Goal: Check status: Check status

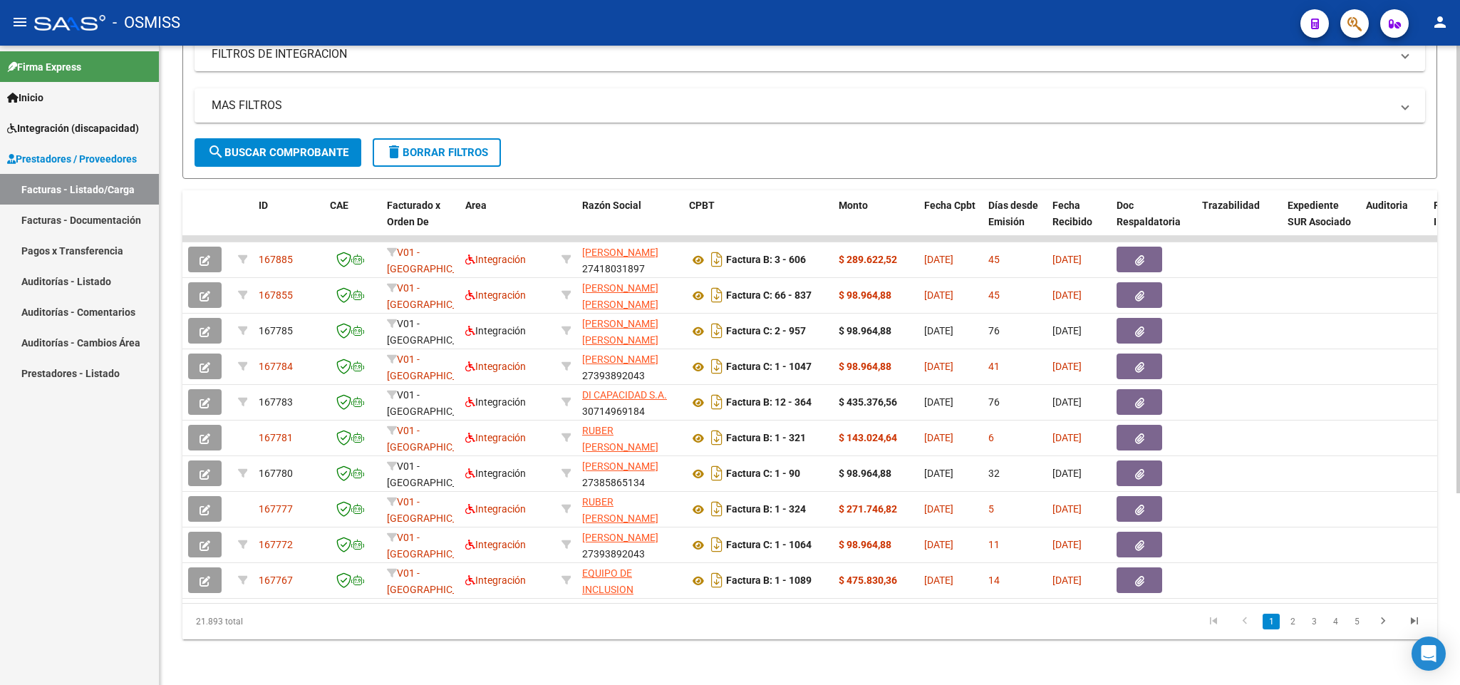
scroll to position [266, 0]
click at [729, 460] on div at bounding box center [1458, 460] width 4 height 447
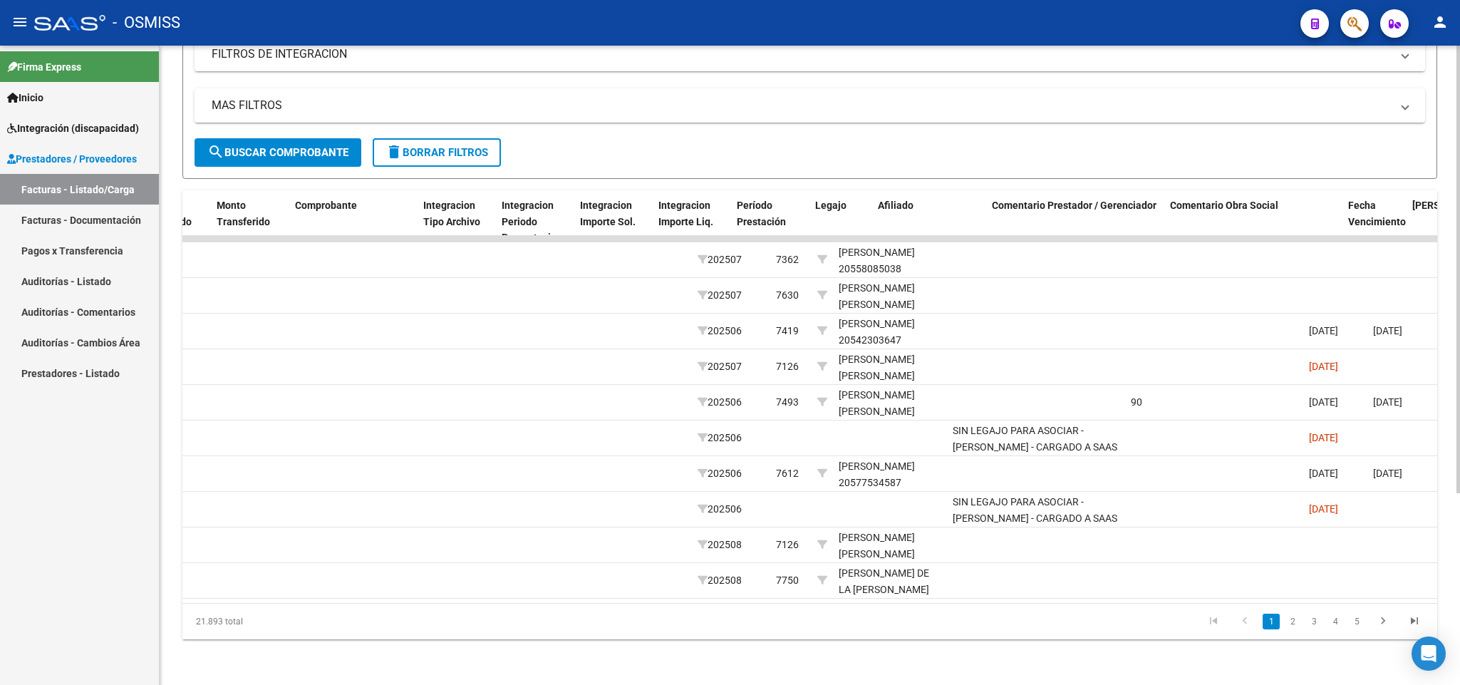
scroll to position [0, 1570]
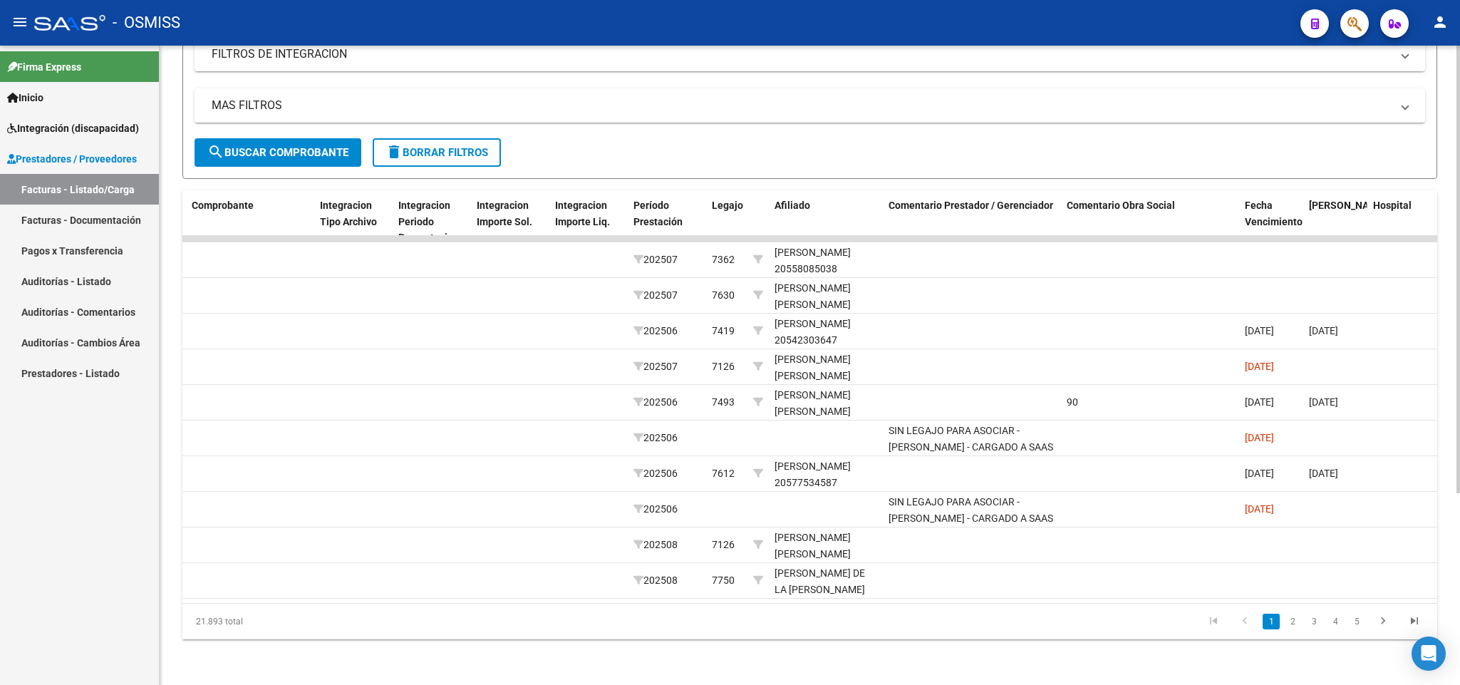
click at [472, 146] on span "delete Borrar Filtros" at bounding box center [436, 152] width 103 height 13
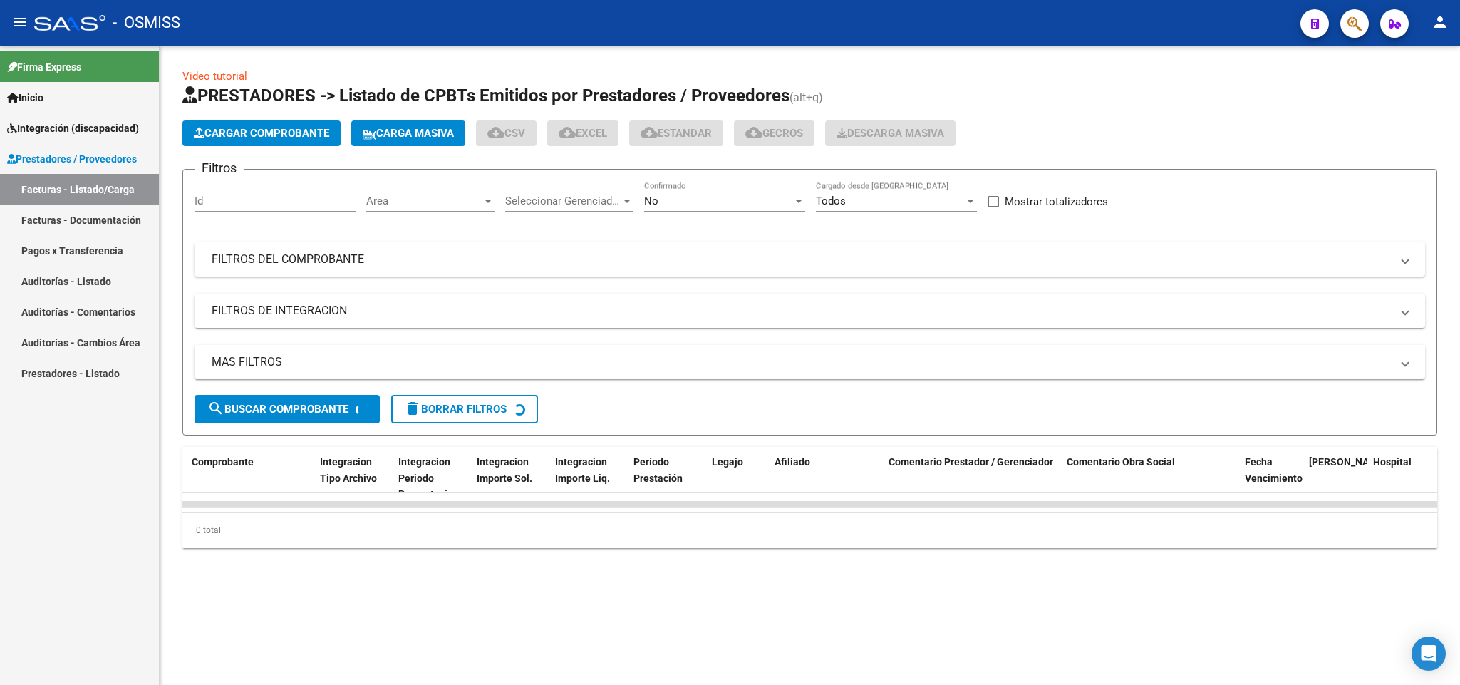
scroll to position [0, 0]
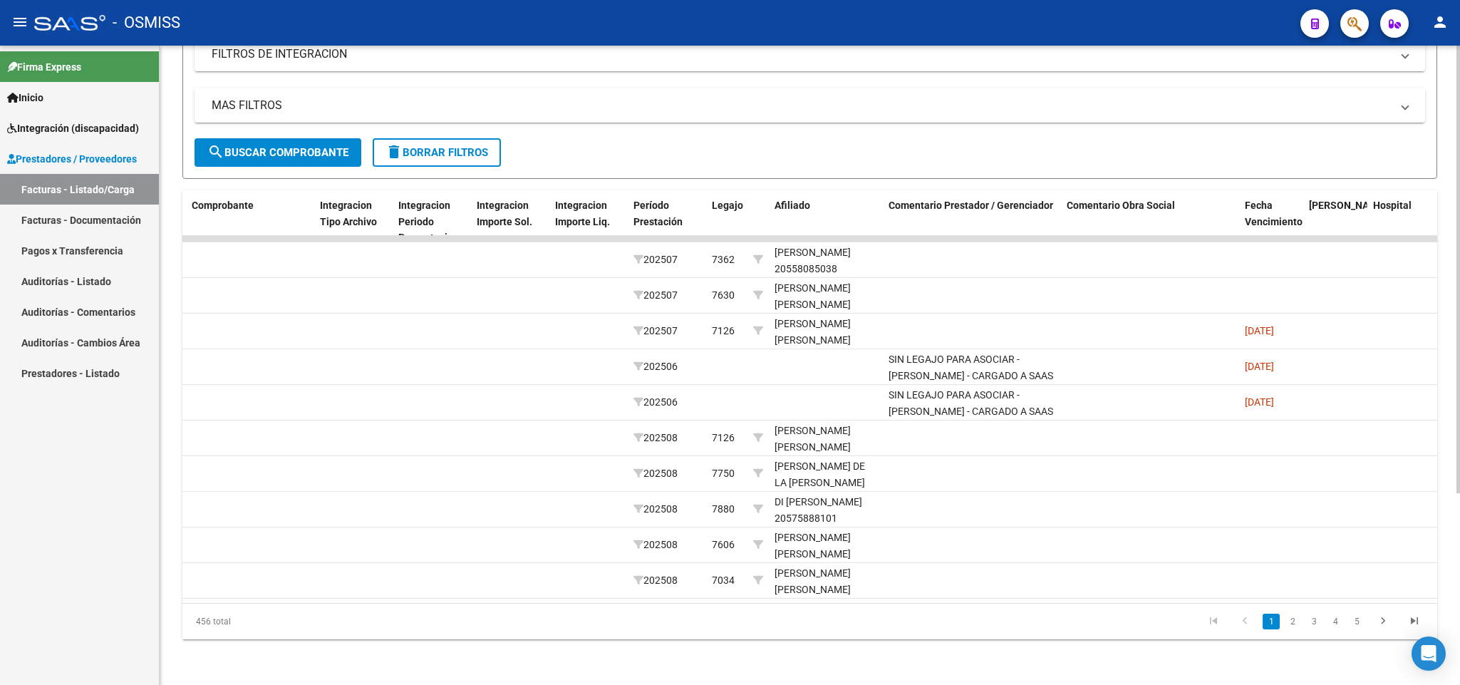
click at [729, 443] on div at bounding box center [1458, 460] width 4 height 447
click at [729, 629] on link "2" at bounding box center [1292, 622] width 17 height 16
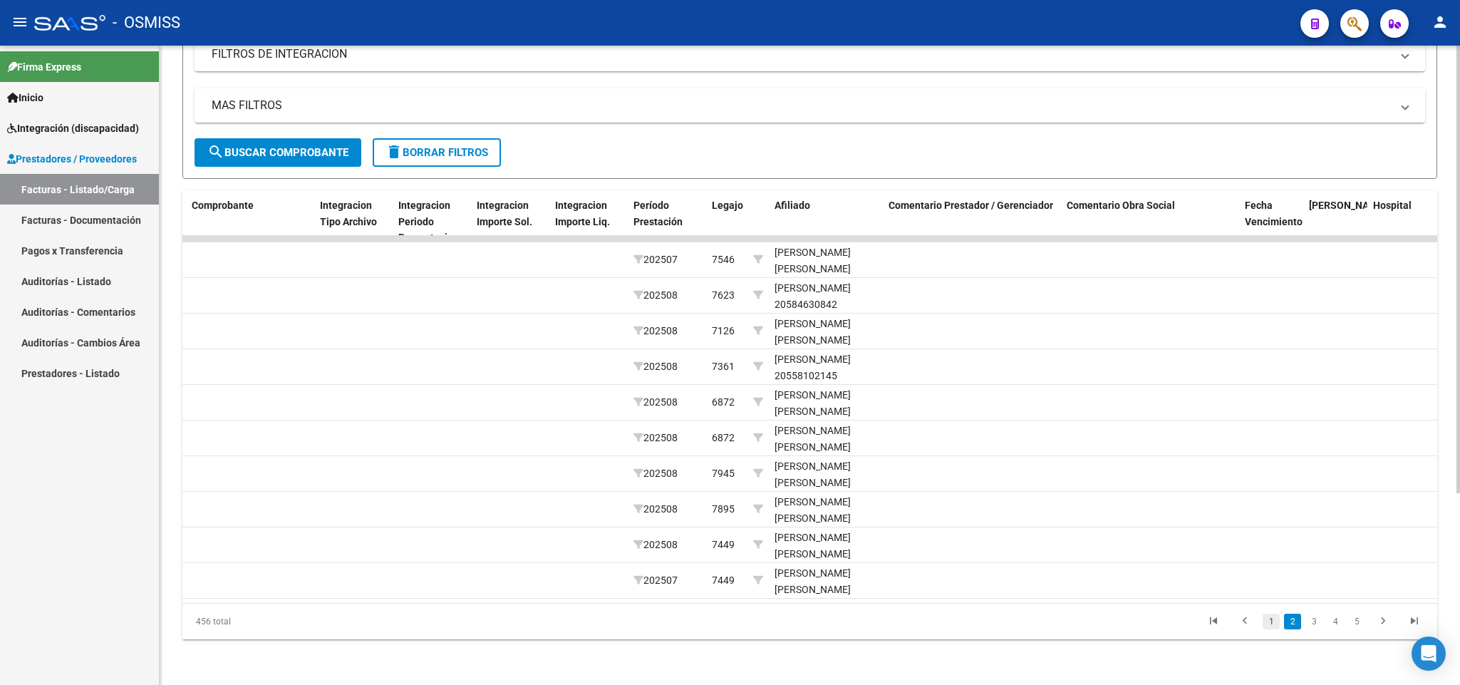
click at [729, 628] on link "1" at bounding box center [1271, 622] width 17 height 16
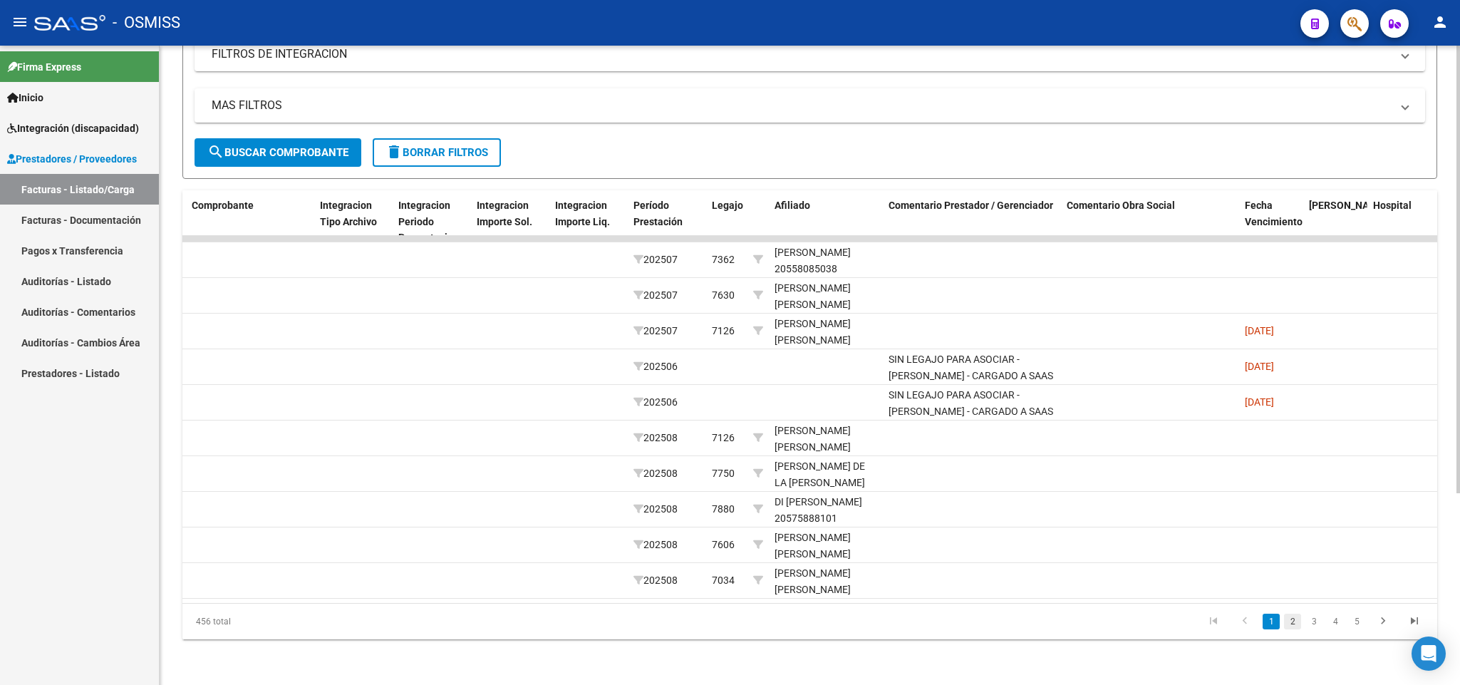
click at [729, 623] on link "2" at bounding box center [1292, 622] width 17 height 16
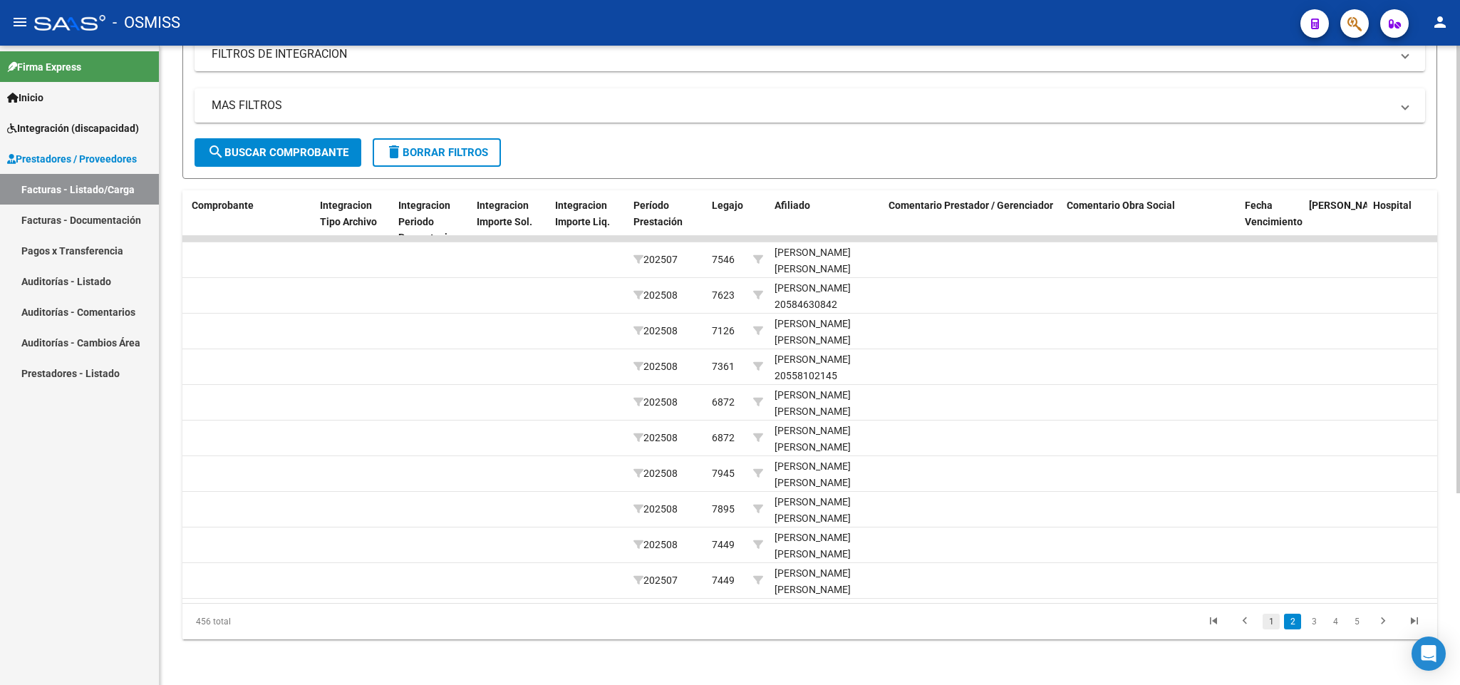
click at [729, 624] on link "1" at bounding box center [1271, 622] width 17 height 16
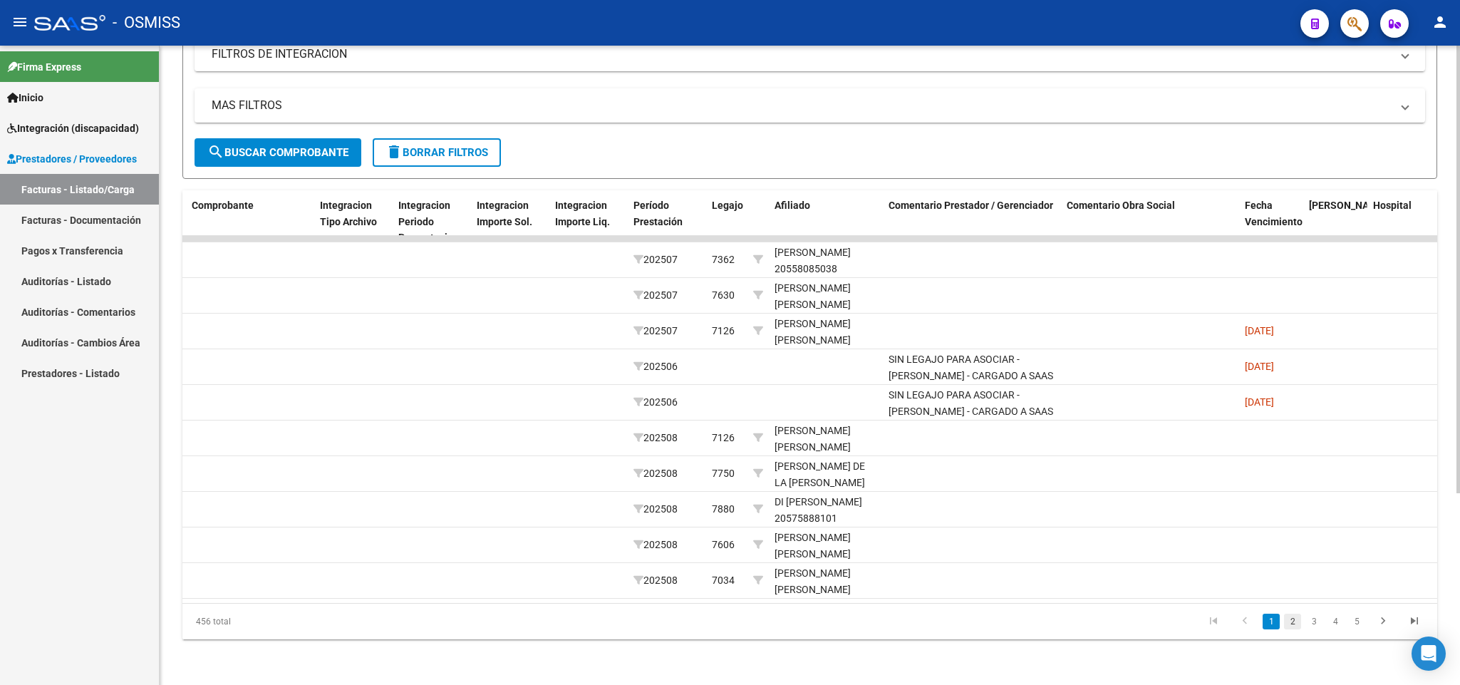
click at [729, 624] on link "2" at bounding box center [1292, 622] width 17 height 16
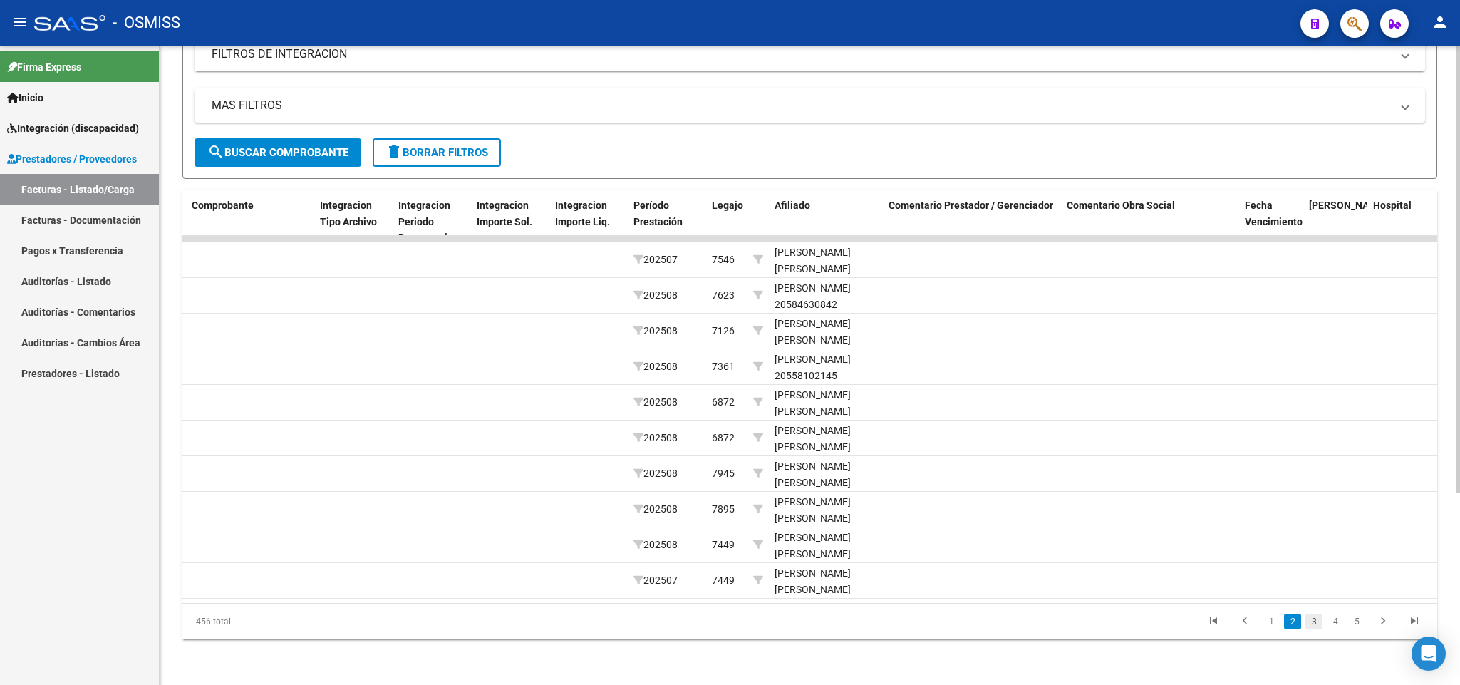
click at [729, 624] on link "3" at bounding box center [1313, 622] width 17 height 16
click at [729, 626] on link "4" at bounding box center [1335, 622] width 17 height 16
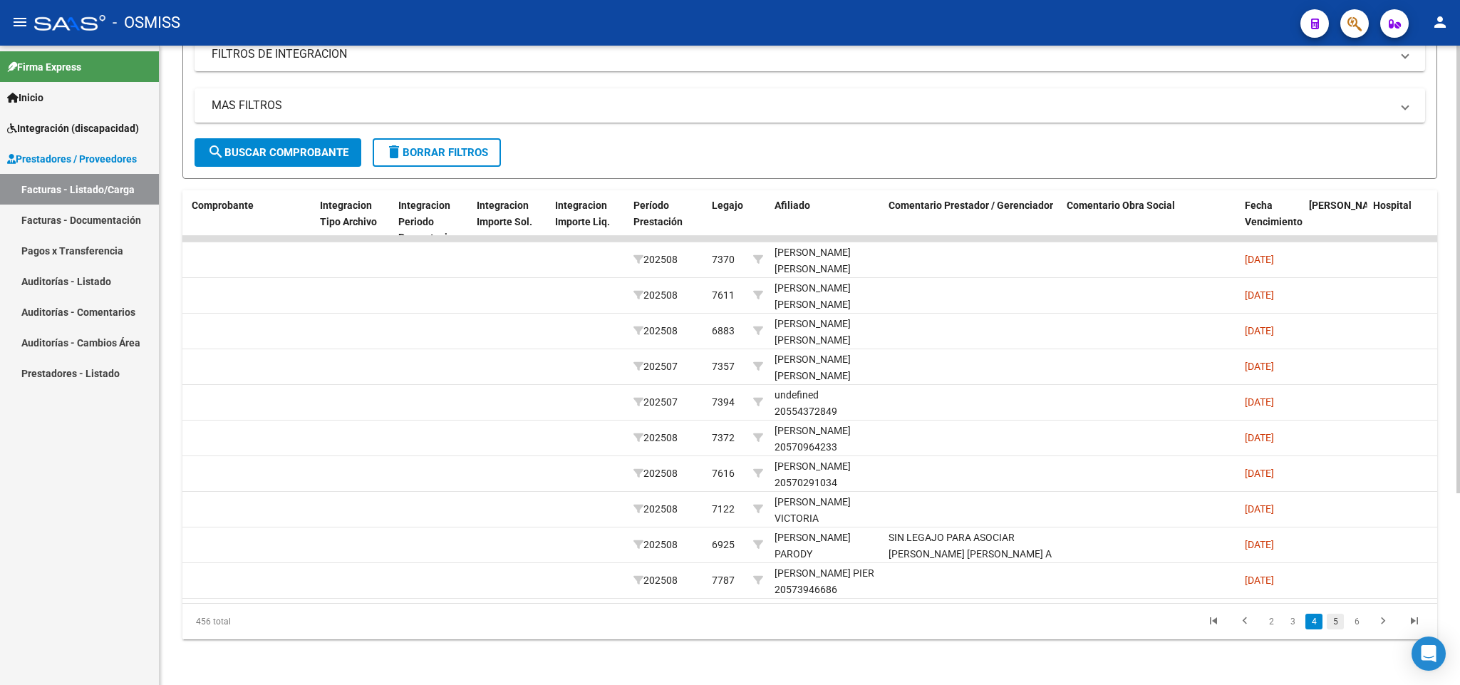
click at [729, 623] on link "5" at bounding box center [1335, 622] width 17 height 16
click at [729, 623] on link "6" at bounding box center [1335, 622] width 17 height 16
click at [729, 623] on link "7" at bounding box center [1335, 622] width 17 height 16
click at [729, 623] on link "8" at bounding box center [1335, 622] width 17 height 16
click at [729, 623] on link "9" at bounding box center [1333, 622] width 17 height 16
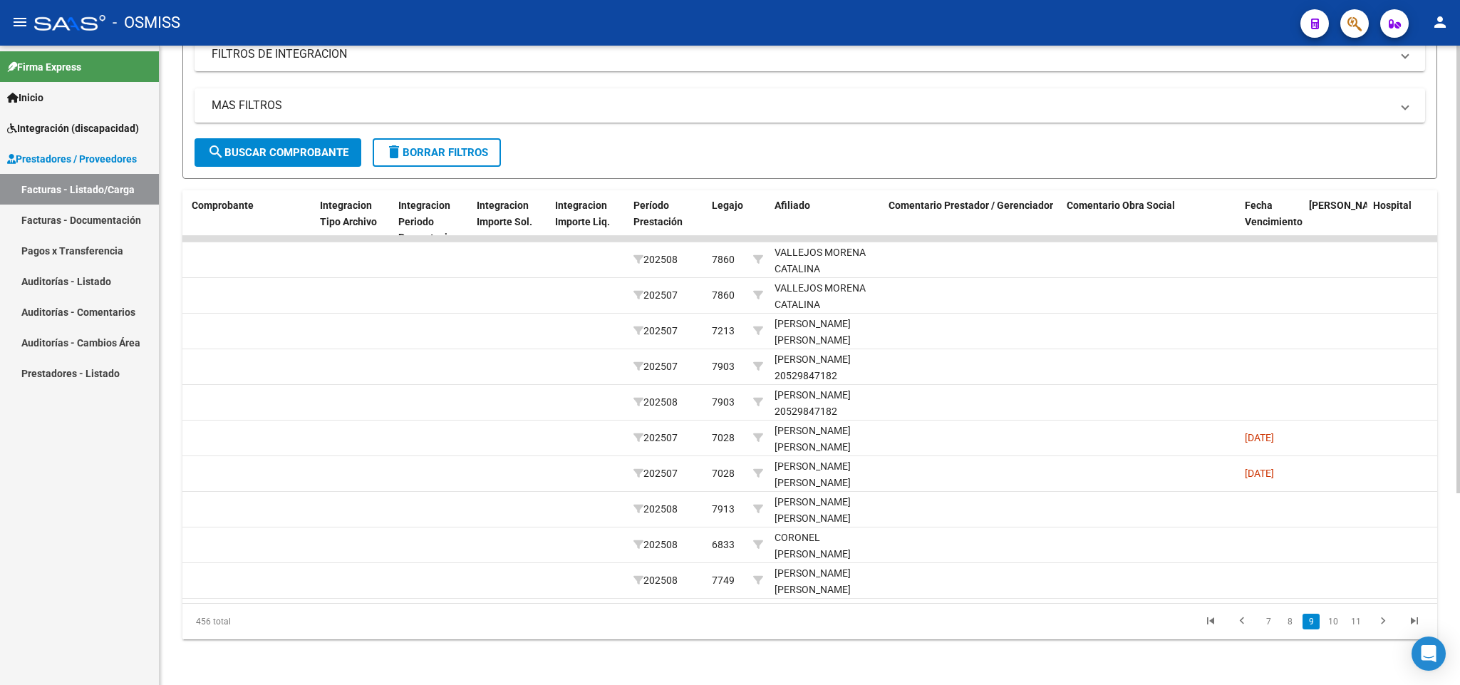
click at [729, 623] on link "10" at bounding box center [1333, 622] width 19 height 16
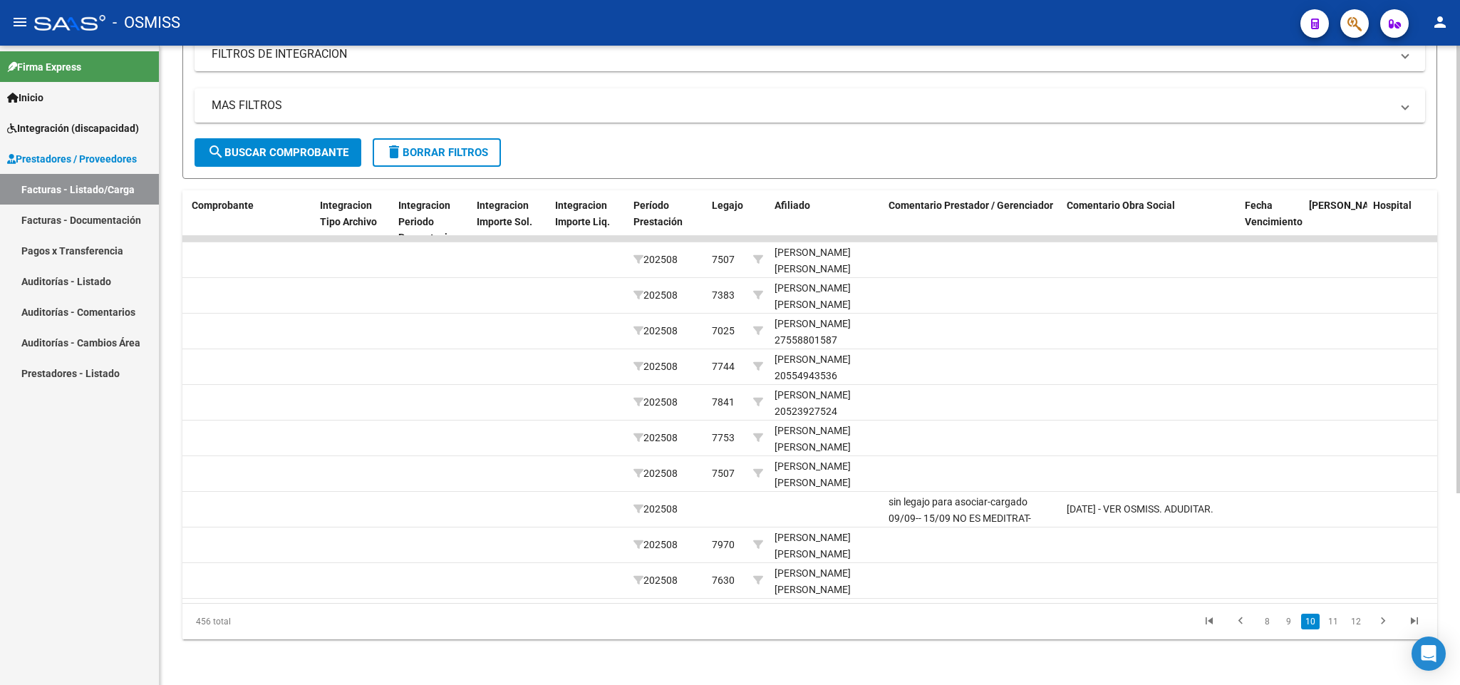
click at [729, 623] on link "11" at bounding box center [1333, 622] width 19 height 16
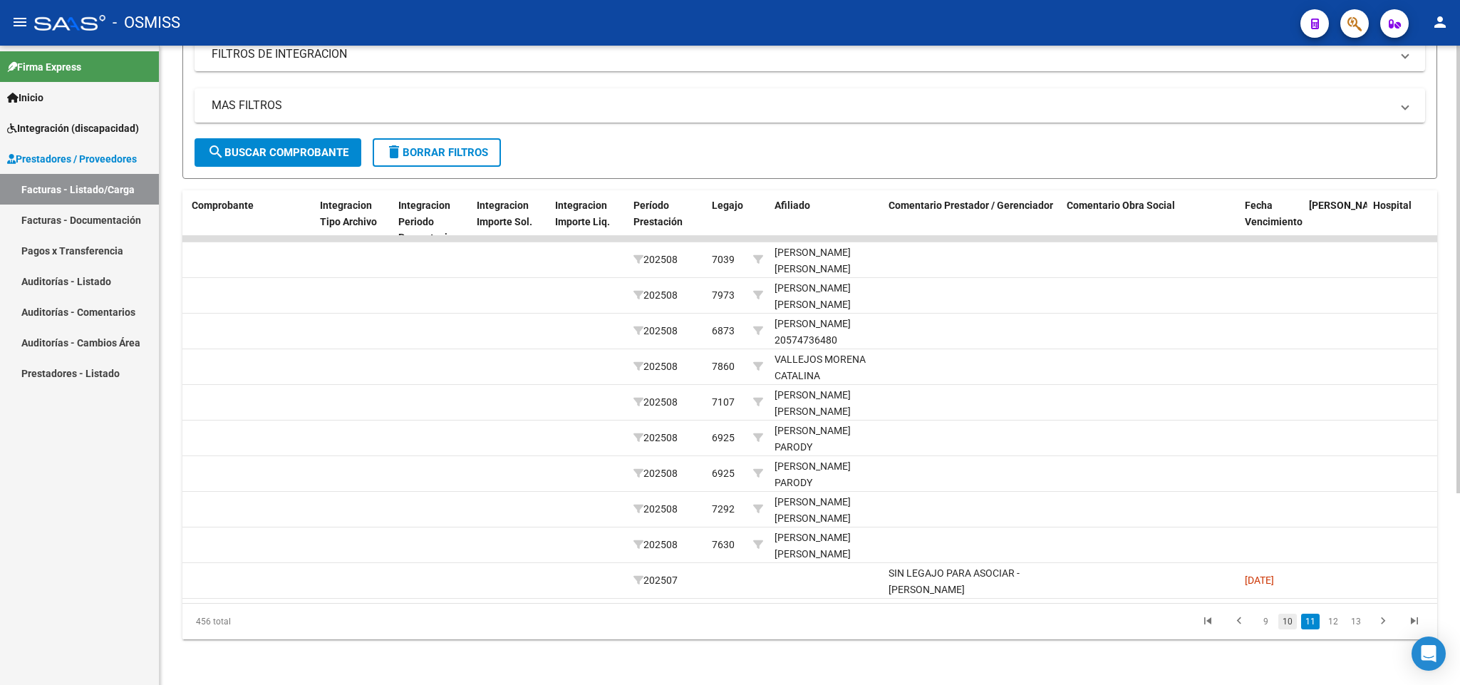
click at [729, 624] on link "10" at bounding box center [1287, 622] width 19 height 16
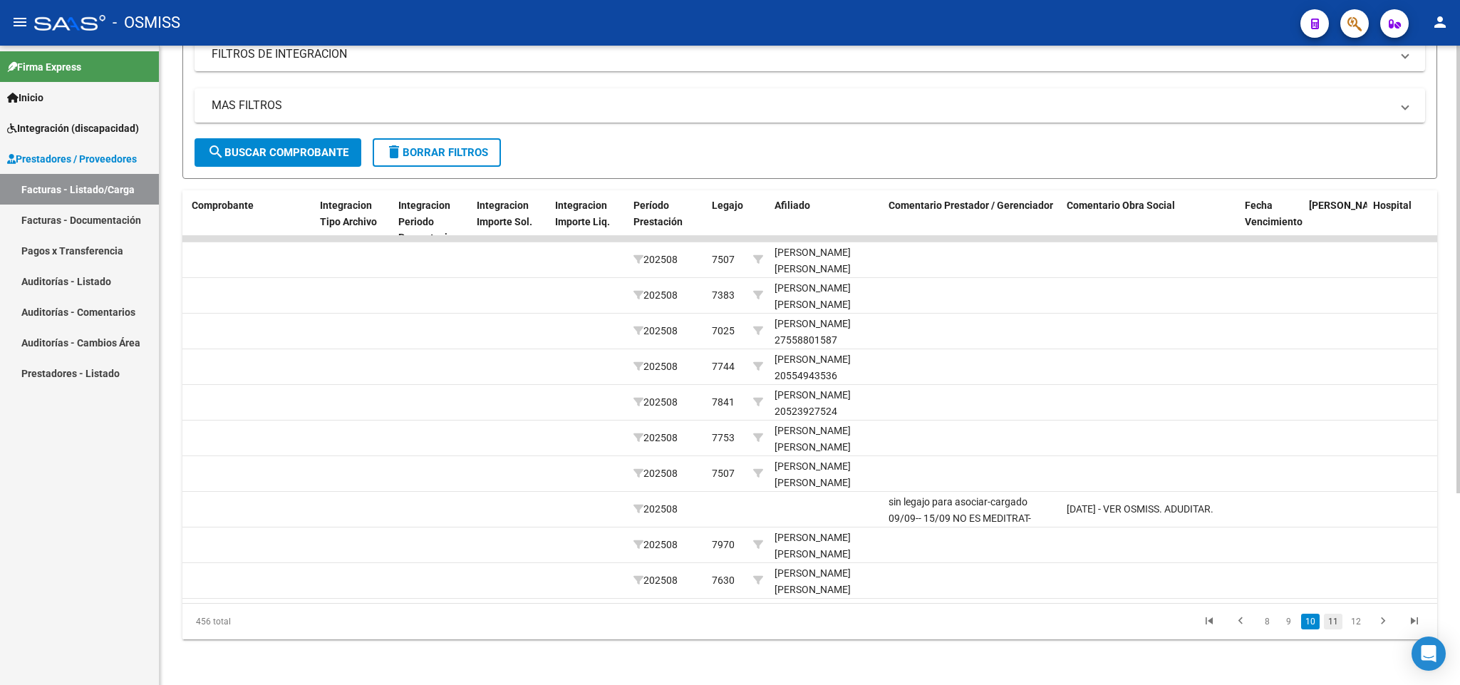
click at [729, 623] on link "11" at bounding box center [1333, 622] width 19 height 16
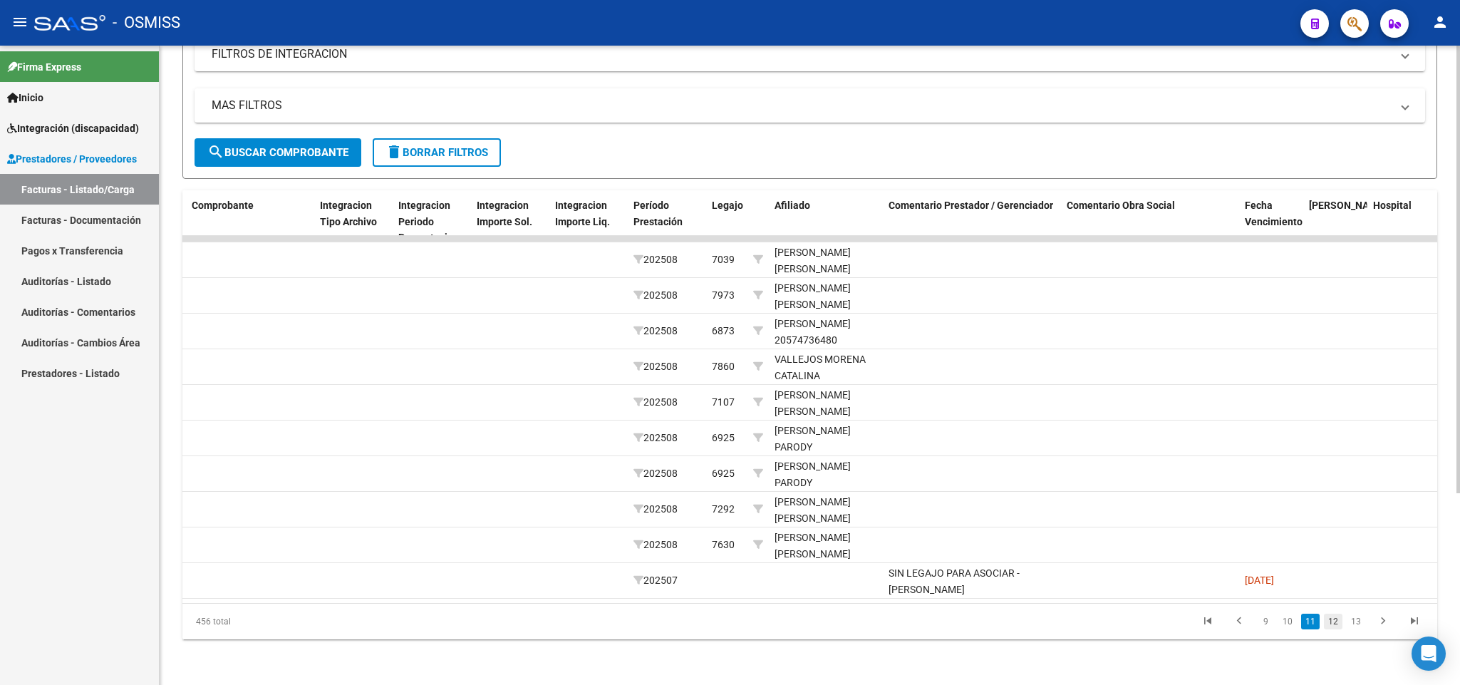
click at [729, 623] on link "12" at bounding box center [1333, 622] width 19 height 16
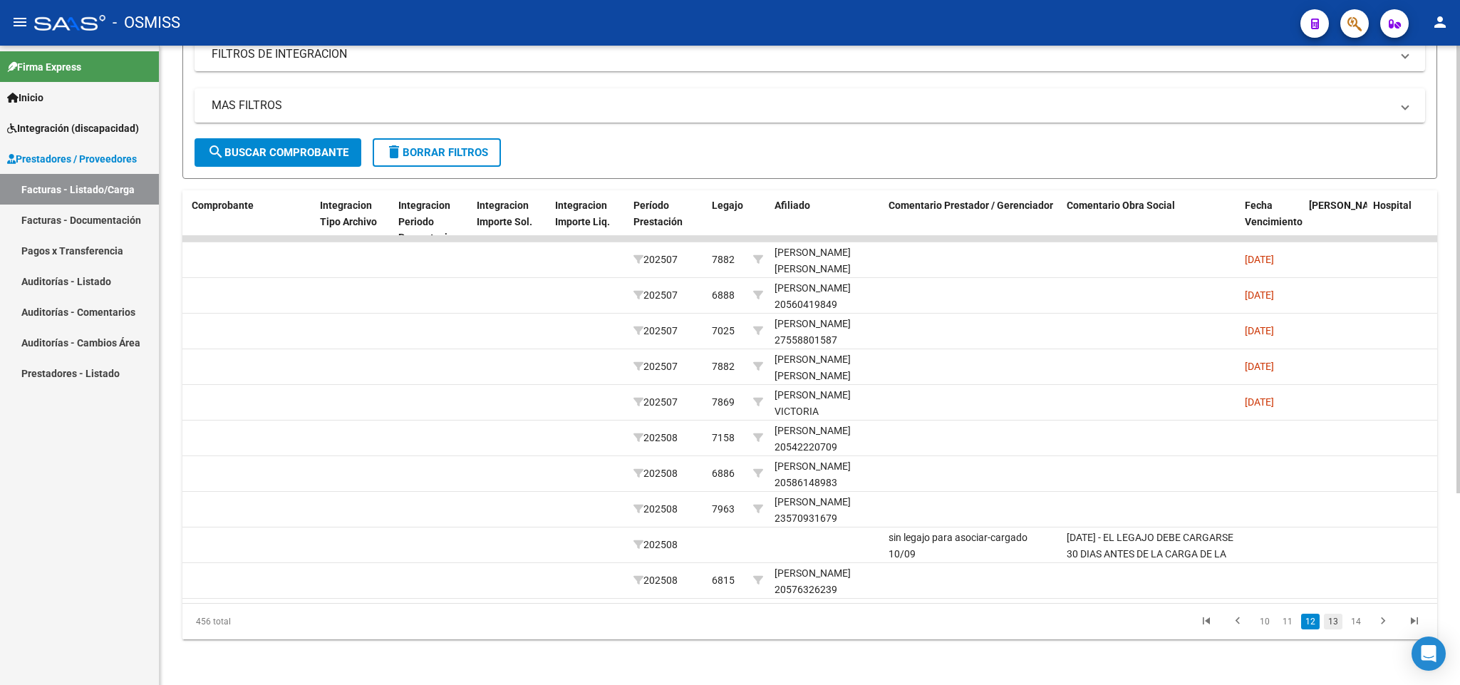
click at [729, 626] on link "13" at bounding box center [1333, 622] width 19 height 16
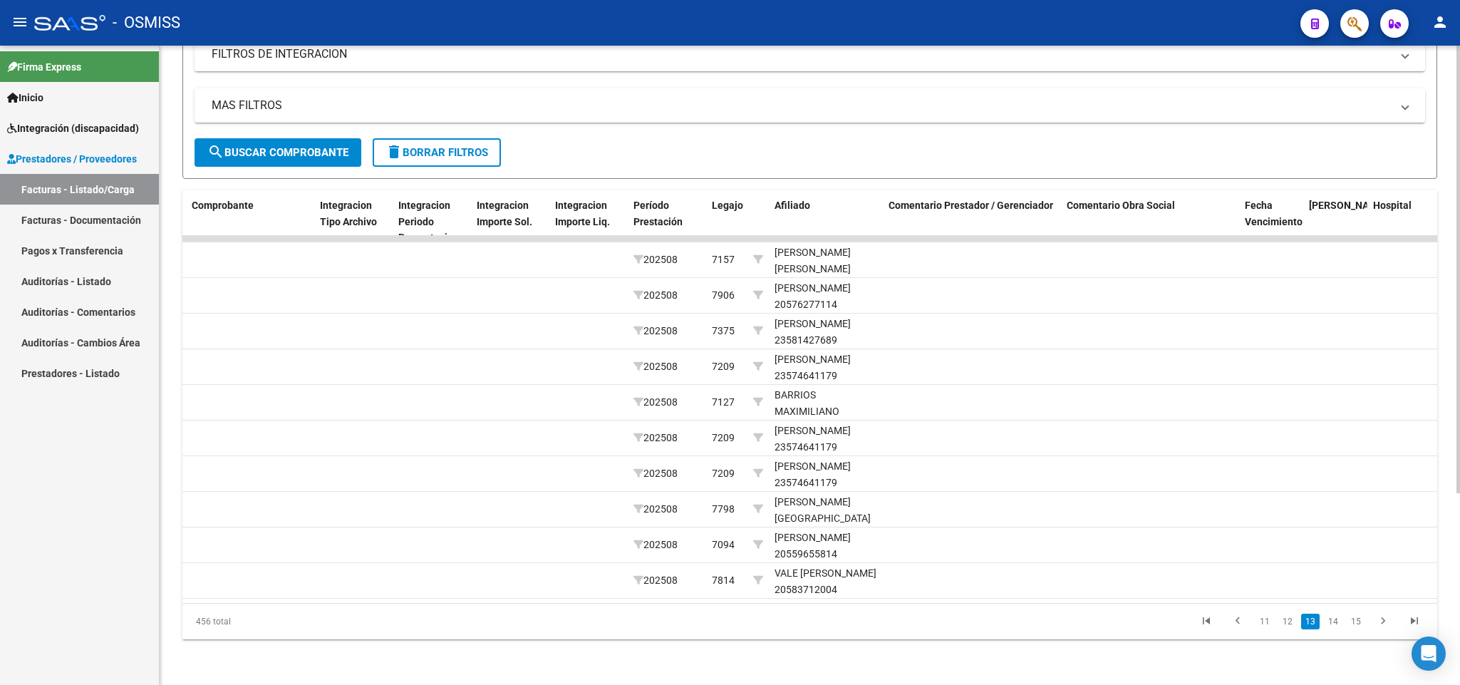
click at [729, 626] on link "14" at bounding box center [1333, 622] width 19 height 16
click at [729, 626] on link "15" at bounding box center [1333, 622] width 19 height 16
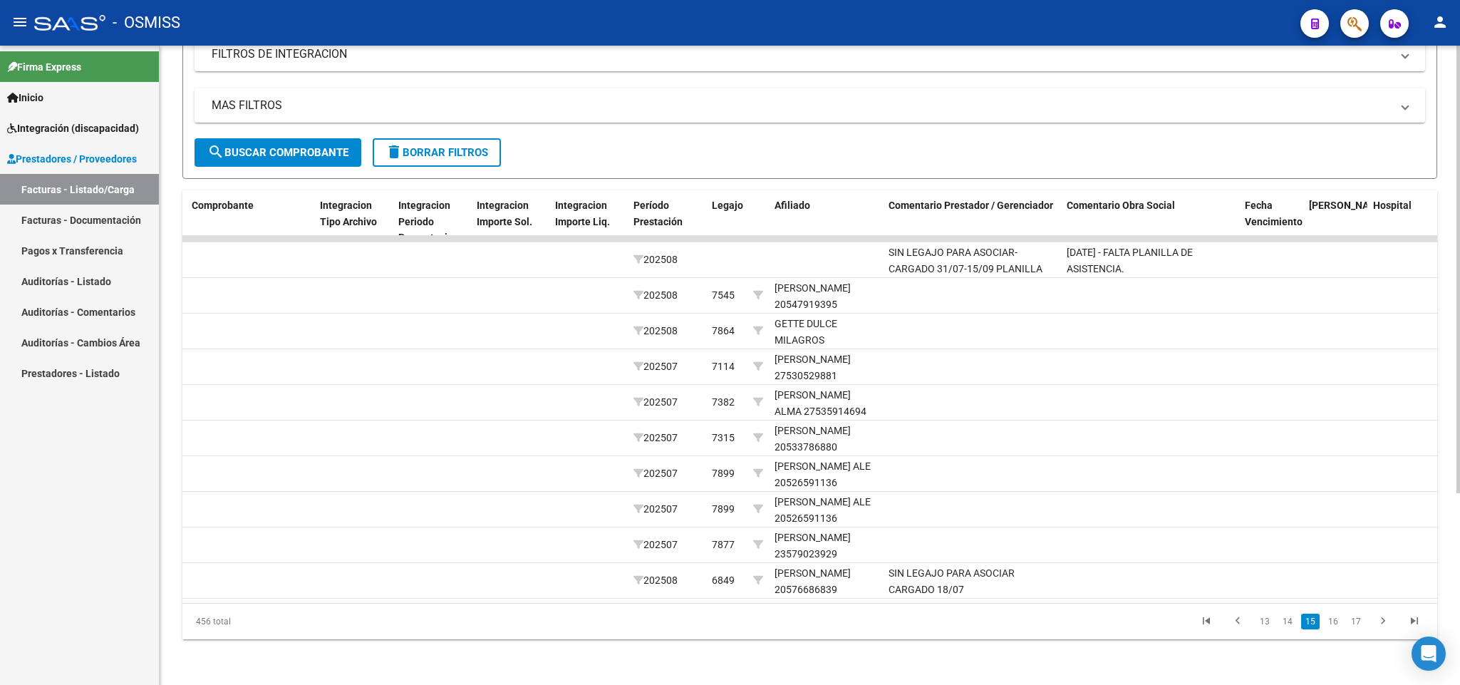
click at [729, 626] on link "16" at bounding box center [1333, 622] width 19 height 16
click at [729, 626] on link "17" at bounding box center [1333, 622] width 19 height 16
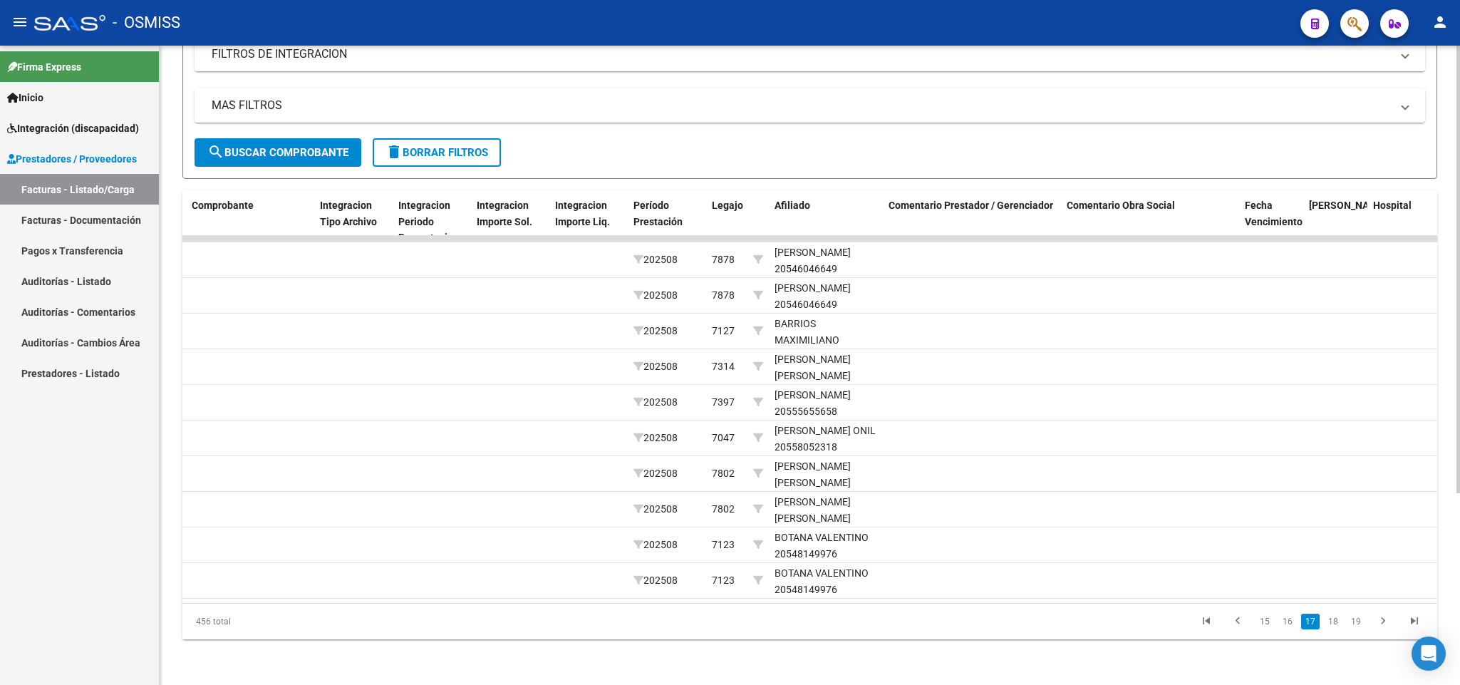
click at [729, 626] on link "18" at bounding box center [1333, 622] width 19 height 16
click at [729, 626] on link "19" at bounding box center [1333, 622] width 19 height 16
click at [729, 626] on link "20" at bounding box center [1333, 622] width 19 height 16
click at [729, 626] on link "21" at bounding box center [1333, 622] width 19 height 16
click at [729, 626] on link "22" at bounding box center [1333, 622] width 19 height 16
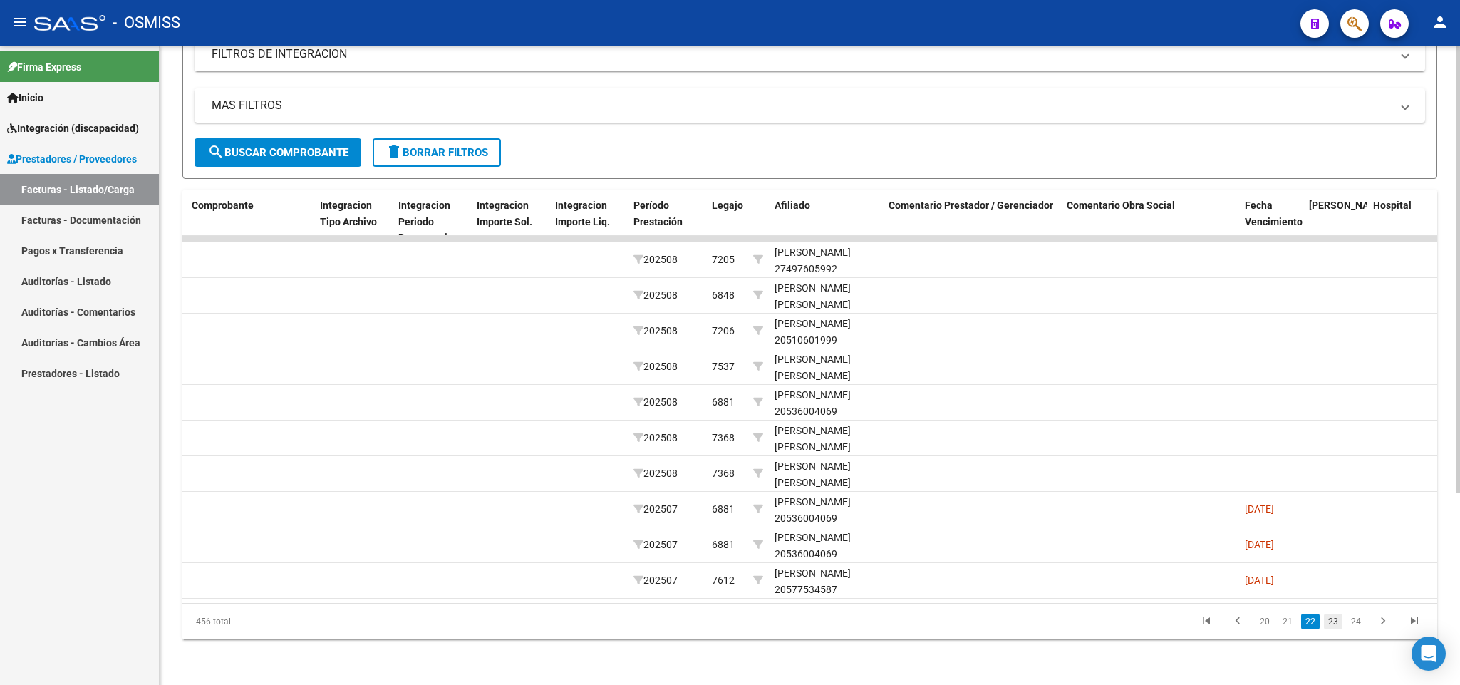
click at [729, 622] on link "23" at bounding box center [1333, 622] width 19 height 16
click at [729, 622] on link "24" at bounding box center [1333, 622] width 19 height 16
click at [729, 622] on link "25" at bounding box center [1333, 622] width 19 height 16
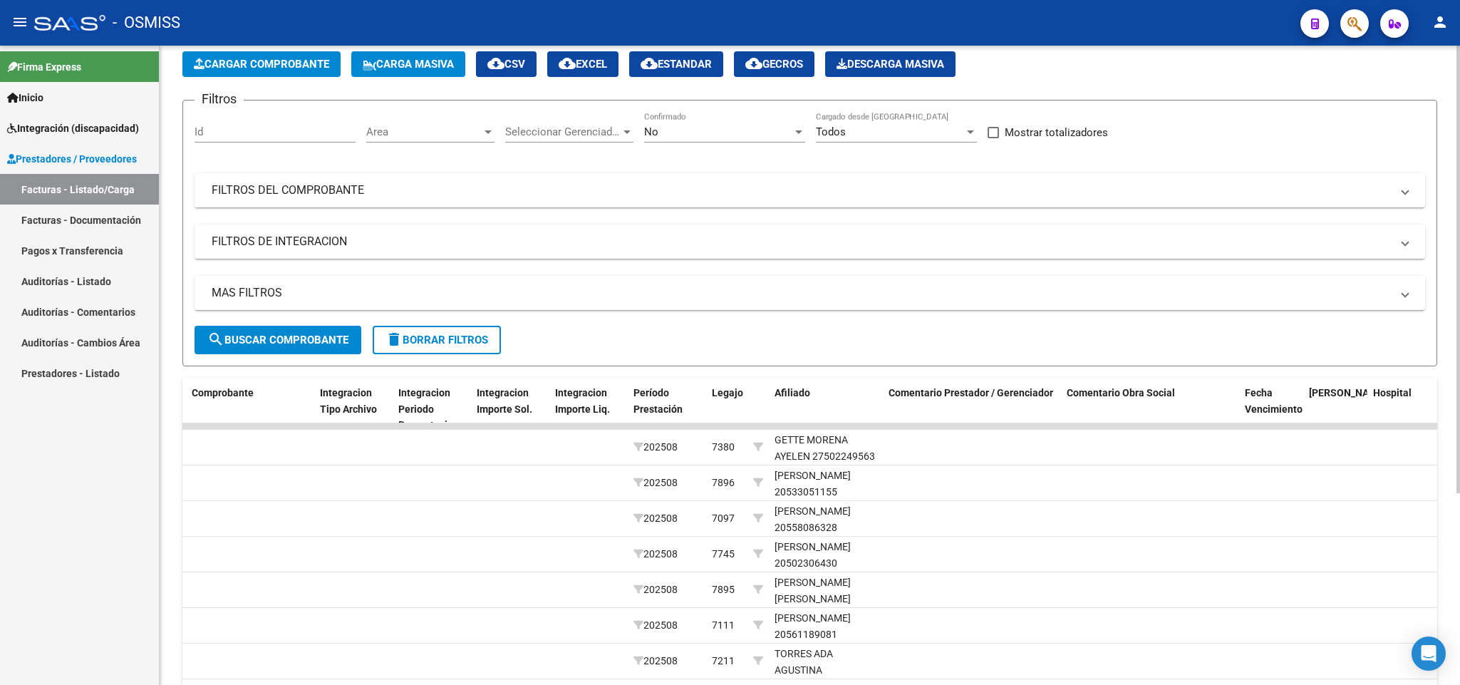
scroll to position [63, 0]
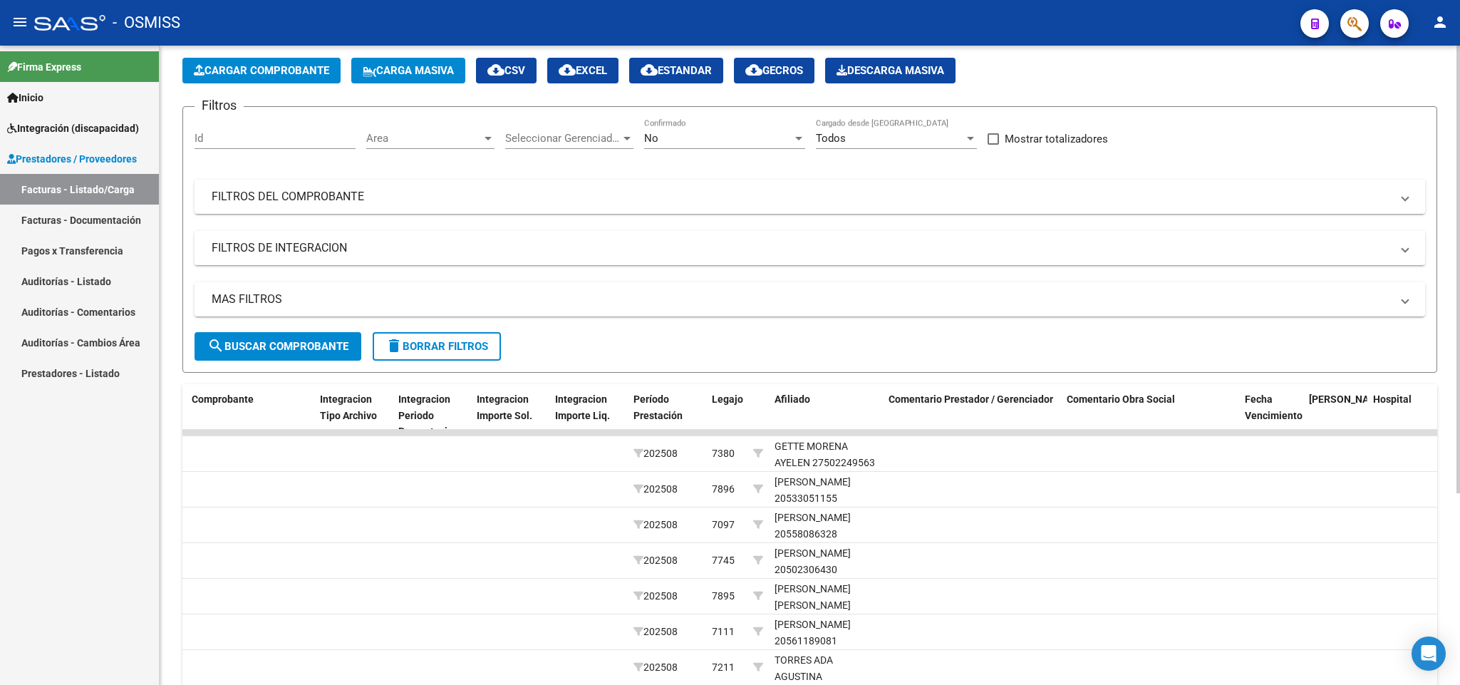
click at [729, 321] on div "Video tutorial PRESTADORES -> Listado de CPBTs Emitidos por Prestadores / Prove…" at bounding box center [812, 431] width 1304 height 896
click at [581, 296] on mat-panel-title "MAS FILTROS" at bounding box center [801, 299] width 1179 height 16
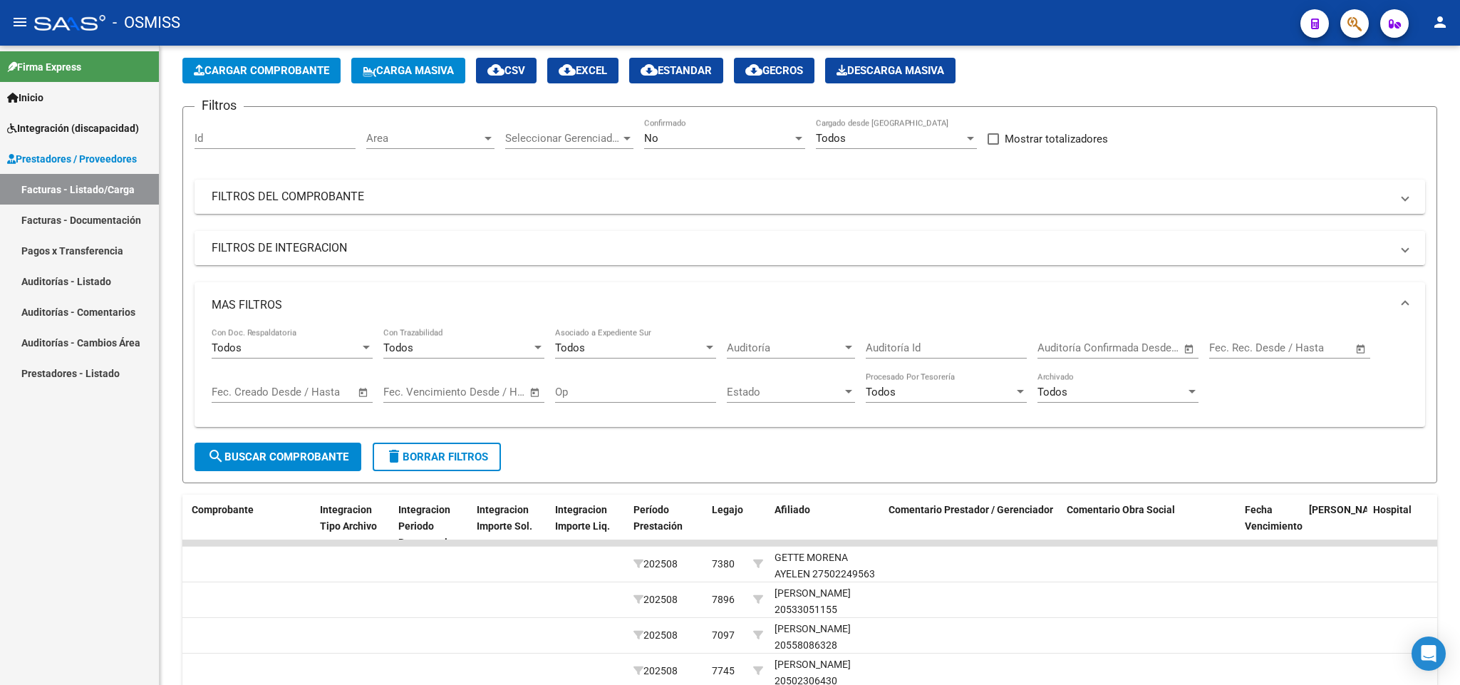
click at [515, 248] on mat-panel-title "FILTROS DE INTEGRACION" at bounding box center [801, 248] width 1179 height 16
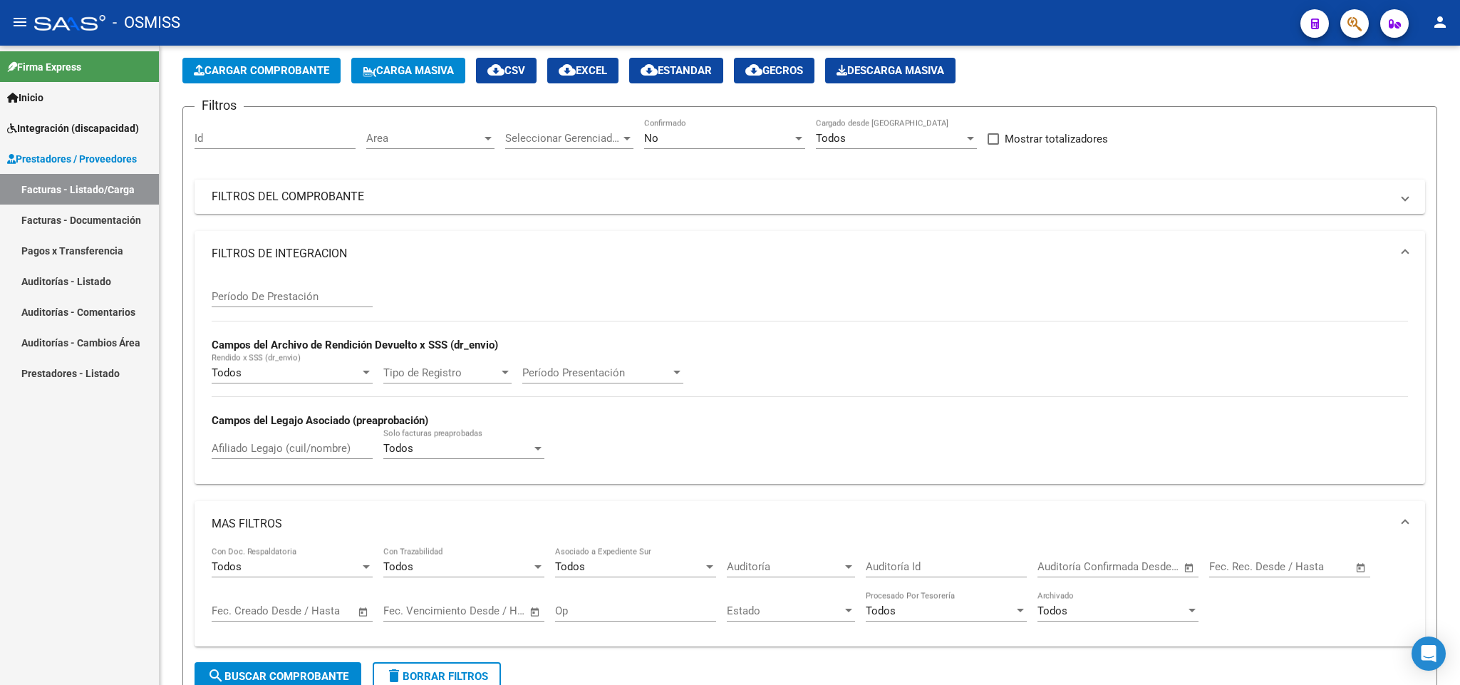
click at [323, 296] on input "Período De Prestación" at bounding box center [292, 296] width 161 height 13
type input "202506"
click at [291, 674] on span "search Buscar Comprobante" at bounding box center [277, 676] width 141 height 13
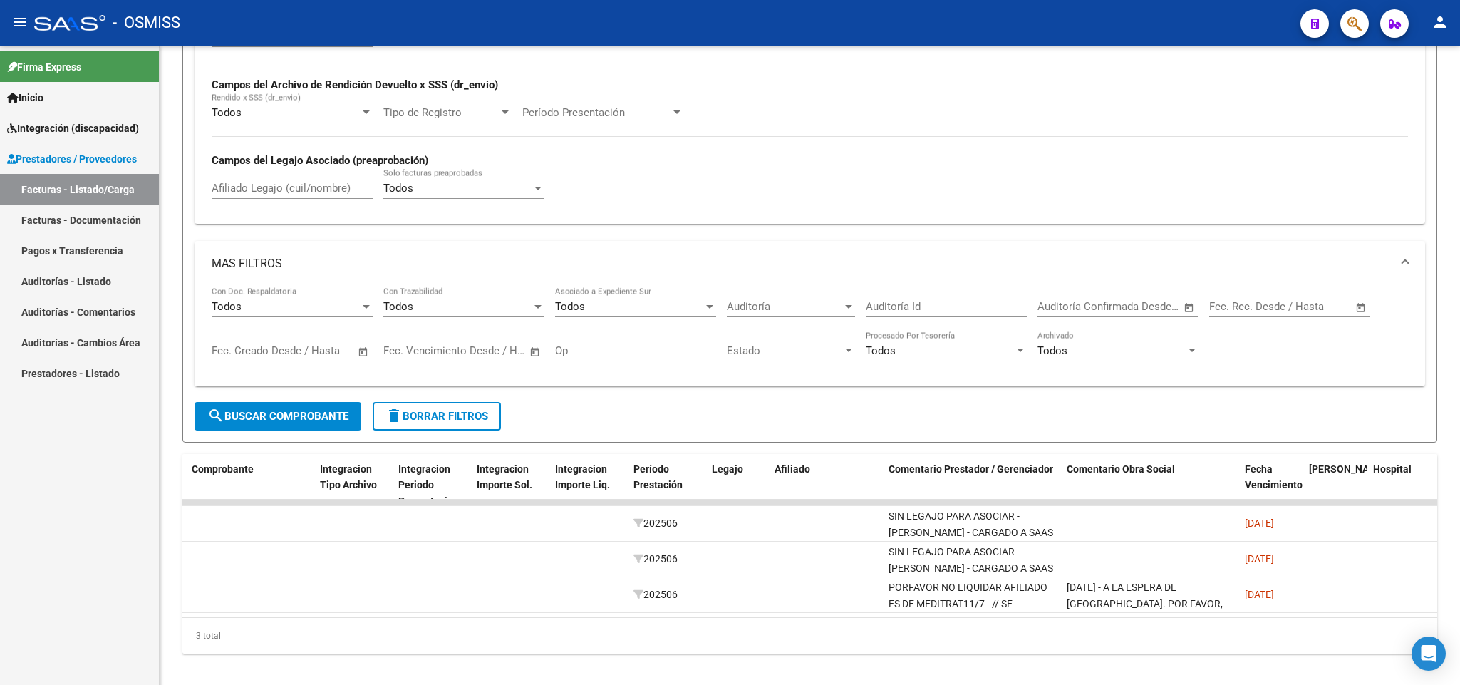
scroll to position [357, 0]
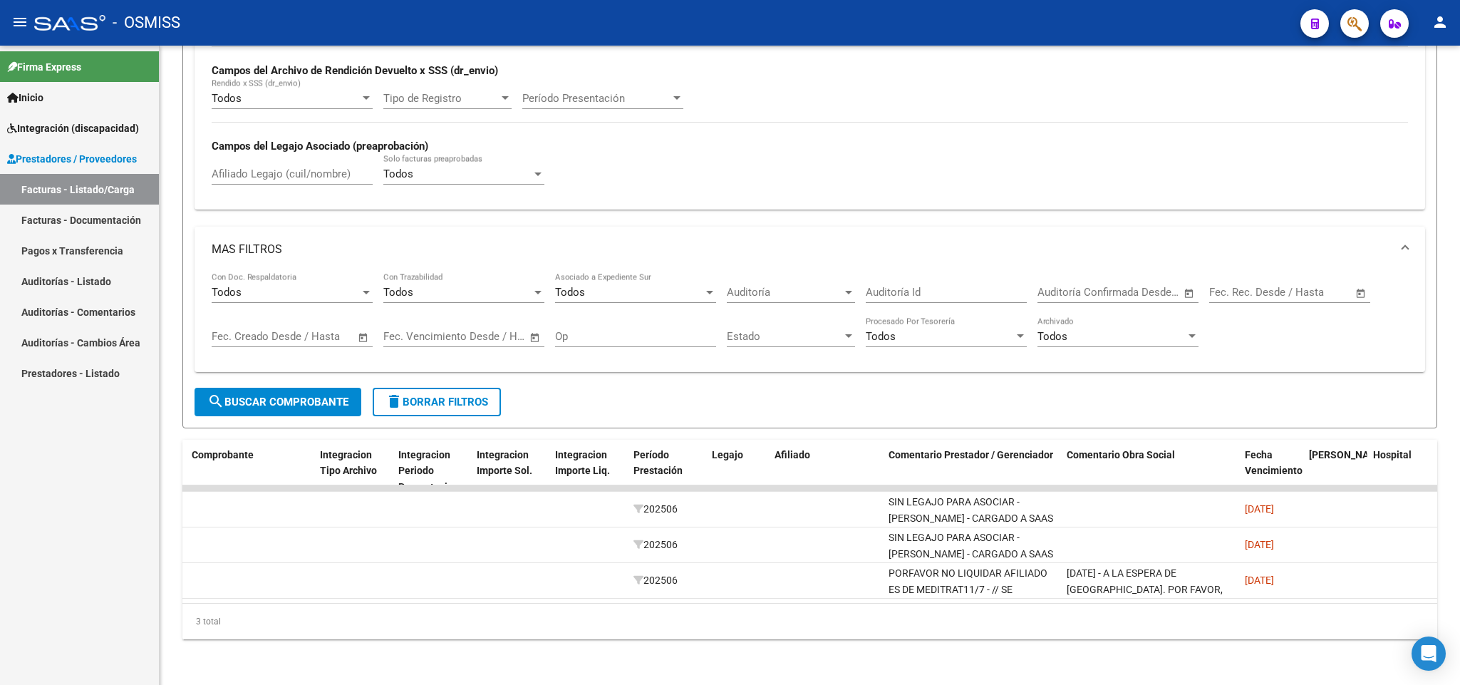
click at [729, 522] on div at bounding box center [1458, 479] width 4 height 410
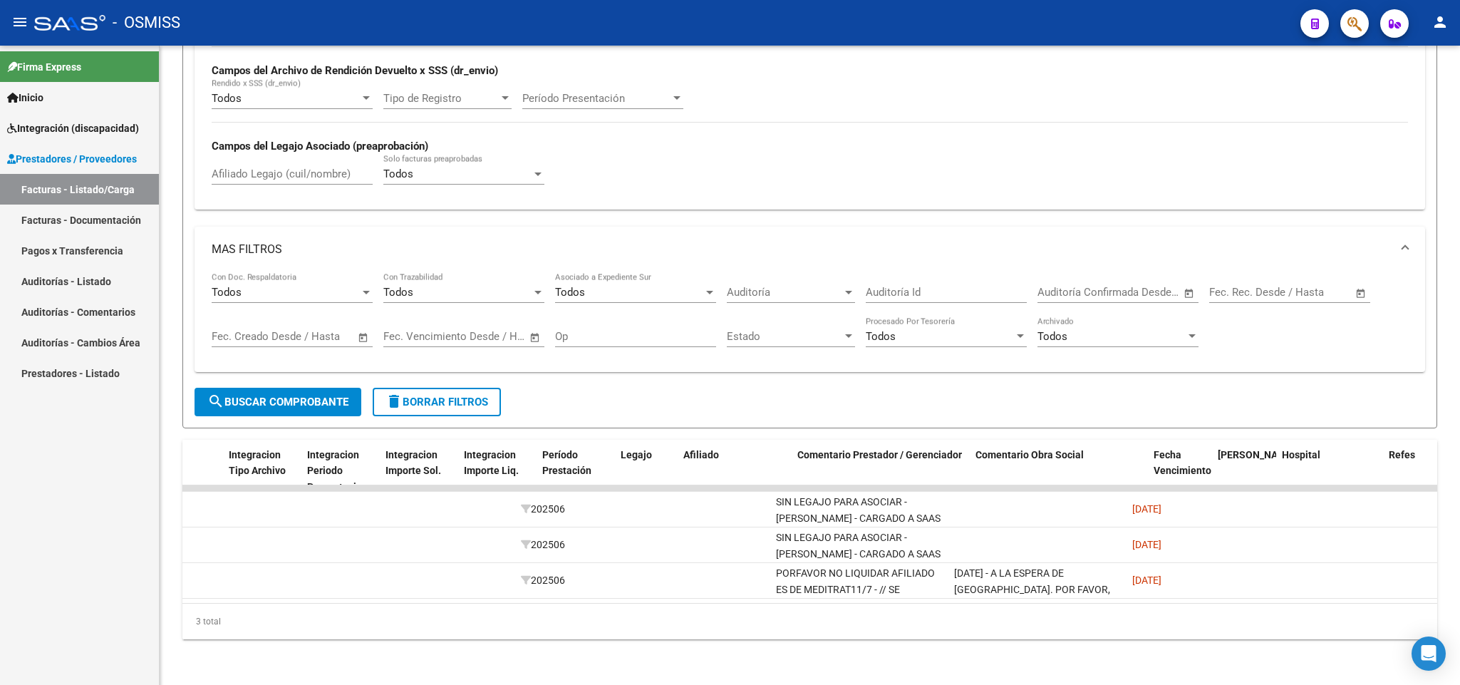
scroll to position [0, 1700]
